Goal: Check status: Check status

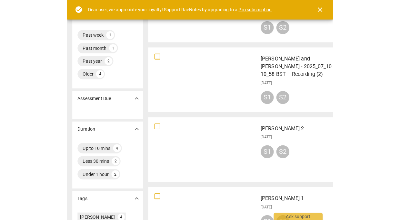
scroll to position [73, 0]
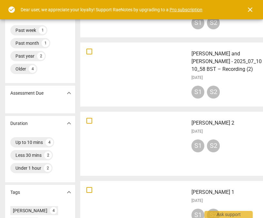
click at [88, 121] on input "checkbox" at bounding box center [89, 121] width 14 height 8
checkbox input "false"
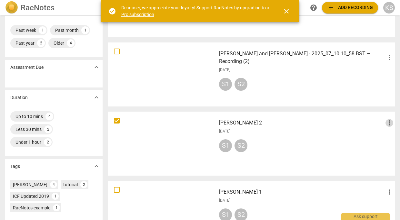
click at [263, 123] on span "more_vert" at bounding box center [389, 123] width 8 height 8
click at [263, 131] on div at bounding box center [200, 110] width 400 height 220
click at [263, 131] on div "[DATE]" at bounding box center [306, 131] width 174 height 5
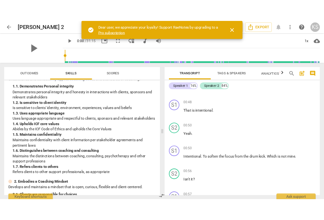
scroll to position [218, 0]
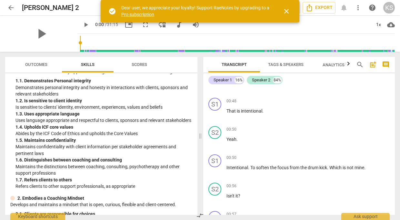
click at [263, 11] on span "close" at bounding box center [286, 11] width 8 height 8
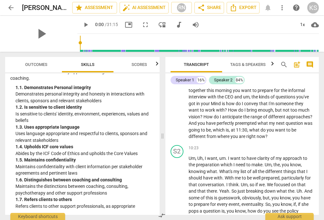
scroll to position [1358, 0]
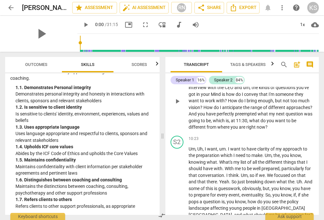
click at [263, 131] on p "So what you said makes lots of sense . You said in our time together this morni…" at bounding box center [251, 101] width 125 height 60
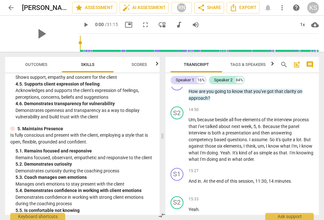
scroll to position [242, 0]
